Goal: Transaction & Acquisition: Purchase product/service

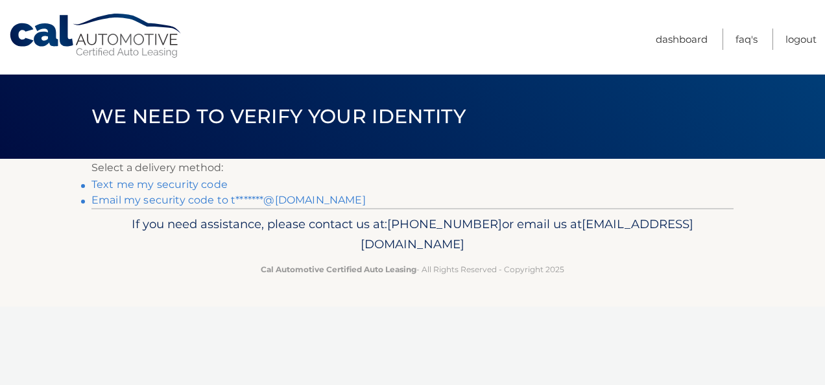
click at [199, 203] on link "Email my security code to t*******@icloud.com" at bounding box center [228, 200] width 274 height 12
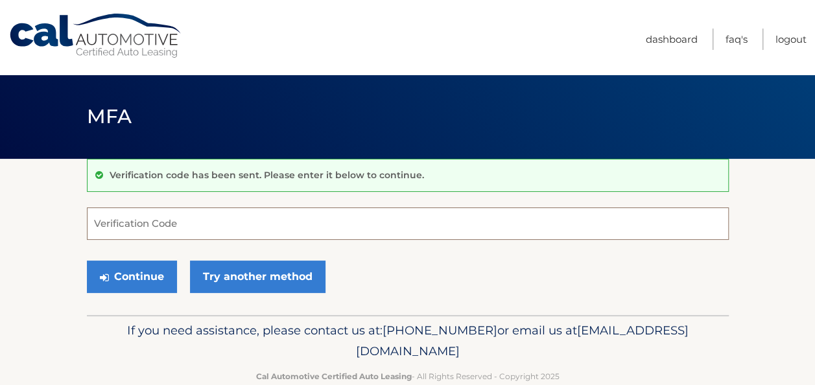
click at [232, 227] on input "Verification Code" at bounding box center [408, 224] width 642 height 32
paste input "713433"
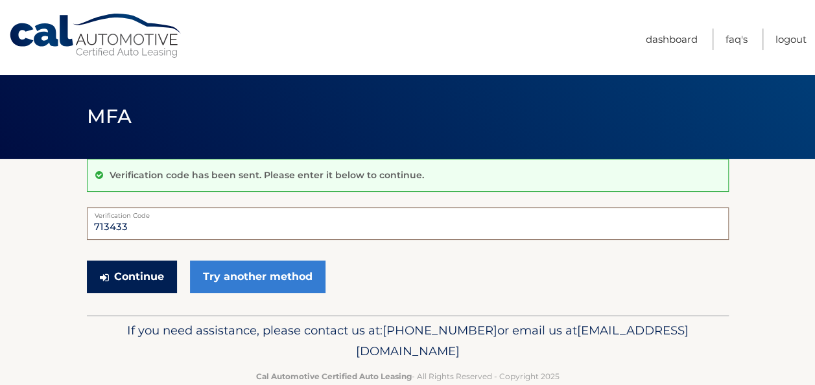
type input "713433"
click at [144, 284] on button "Continue" at bounding box center [132, 277] width 90 height 32
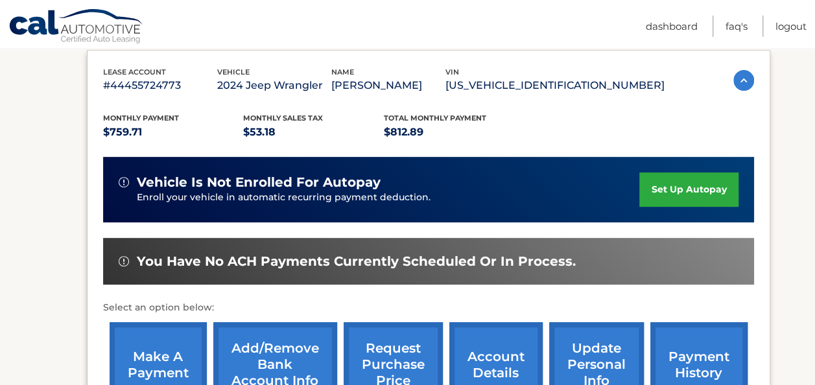
scroll to position [259, 0]
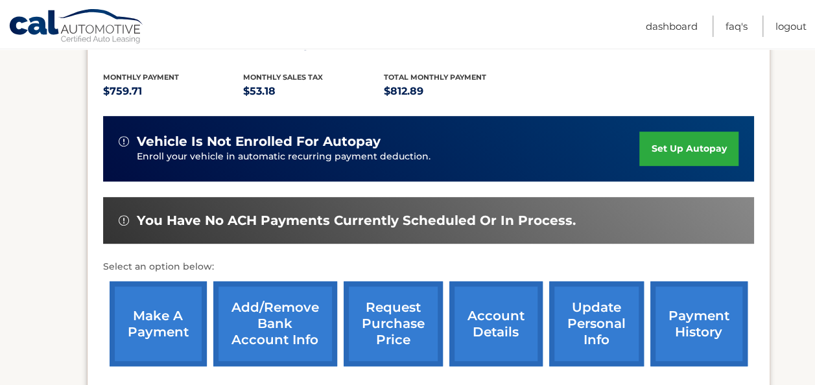
click at [148, 332] on link "make a payment" at bounding box center [158, 323] width 97 height 85
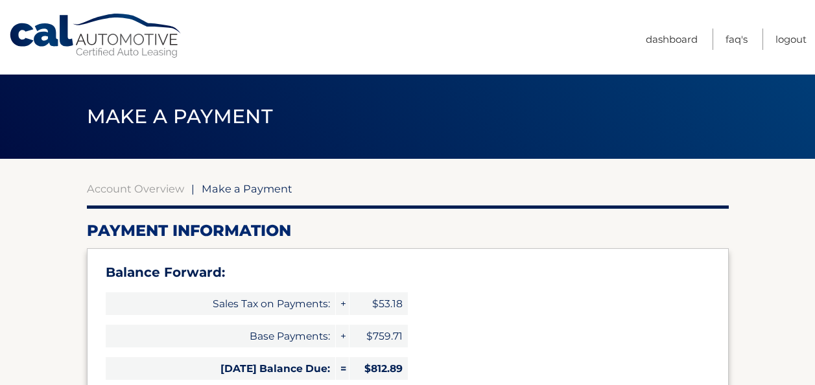
select select "Yjc2NzQ0ZTctZmU1YS00MmEwLTg4YTMtNTVkZjA3NTk1Y2E0"
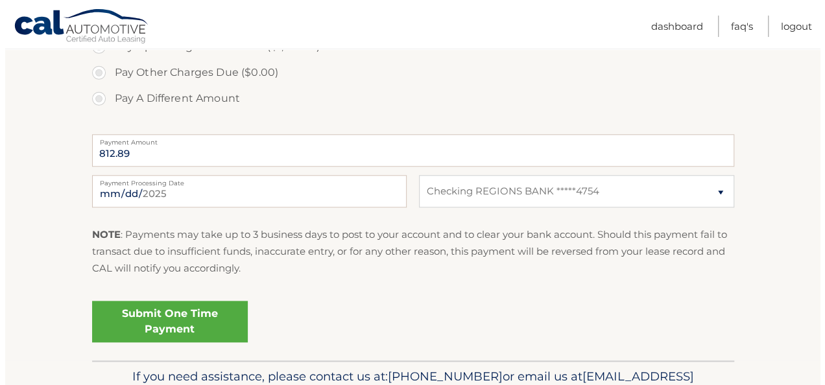
scroll to position [584, 0]
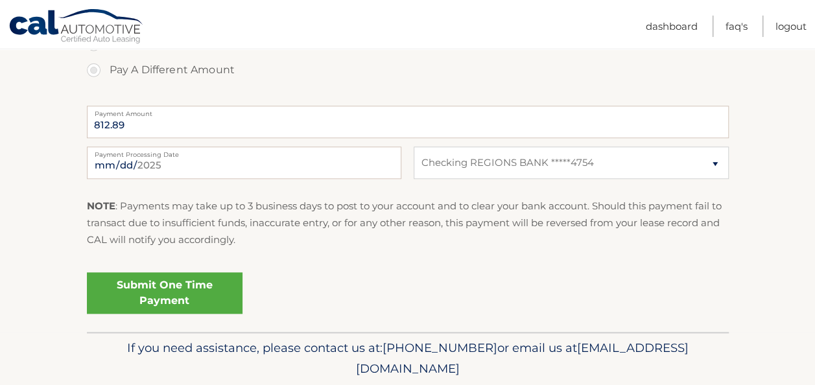
click at [174, 289] on link "Submit One Time Payment" at bounding box center [165, 293] width 156 height 42
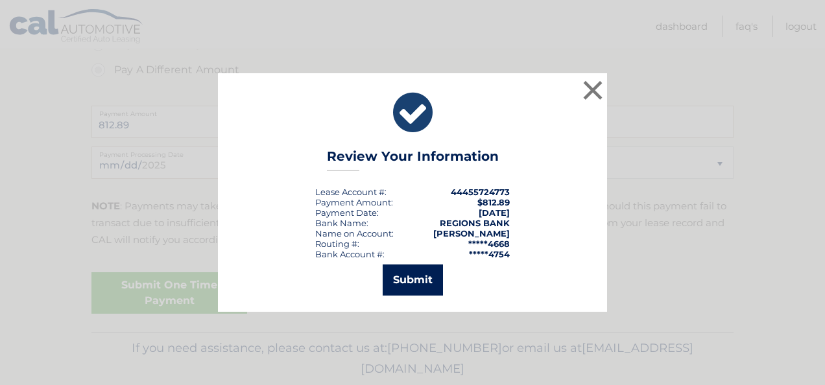
click at [417, 281] on button "Submit" at bounding box center [413, 280] width 60 height 31
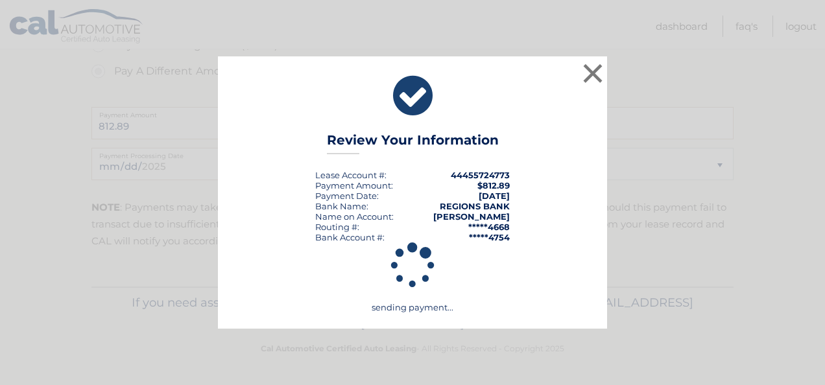
scroll to position [582, 0]
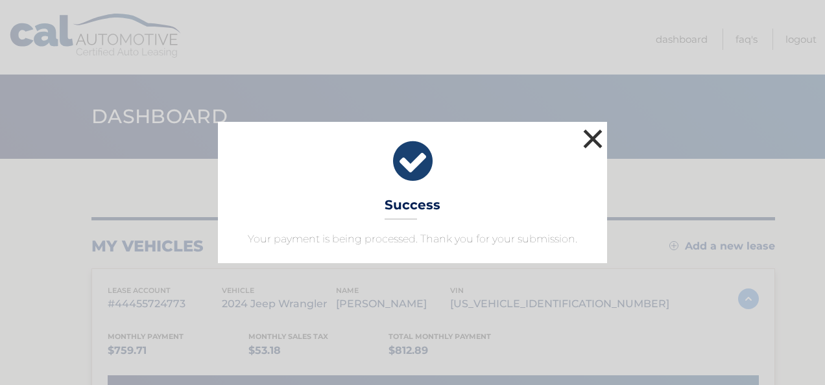
click at [589, 140] on button "×" at bounding box center [593, 139] width 26 height 26
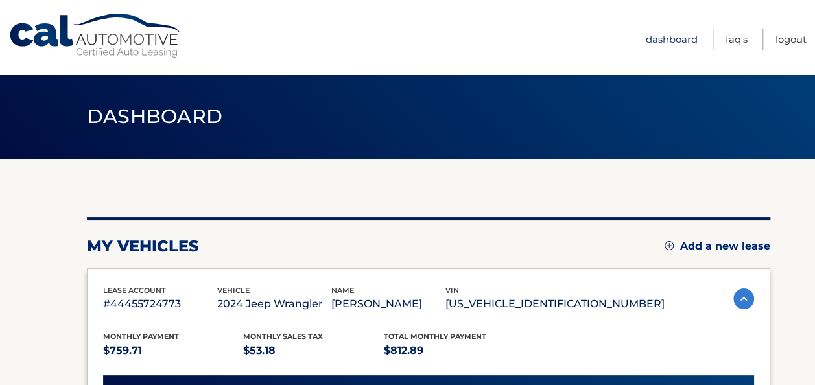
click at [664, 40] on link "Dashboard" at bounding box center [672, 39] width 52 height 21
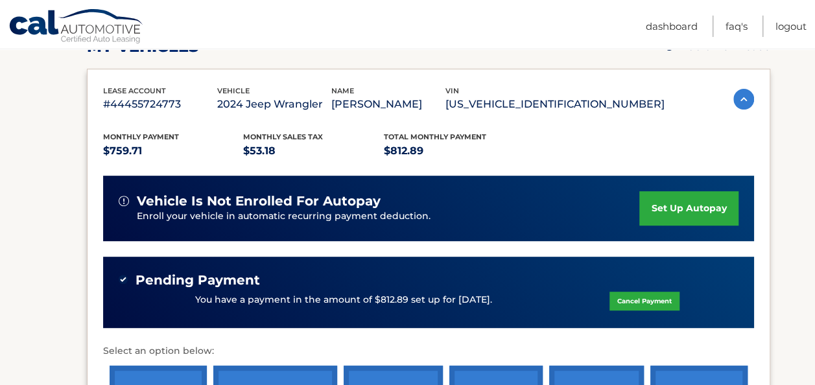
scroll to position [165, 0]
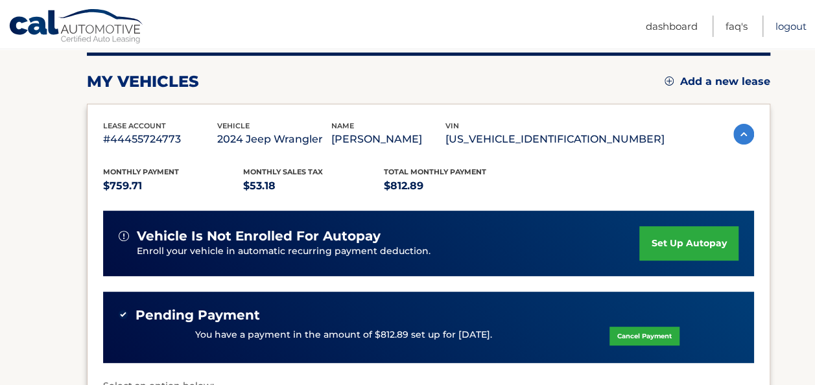
click at [794, 29] on link "Logout" at bounding box center [791, 26] width 31 height 21
